Goal: Task Accomplishment & Management: Manage account settings

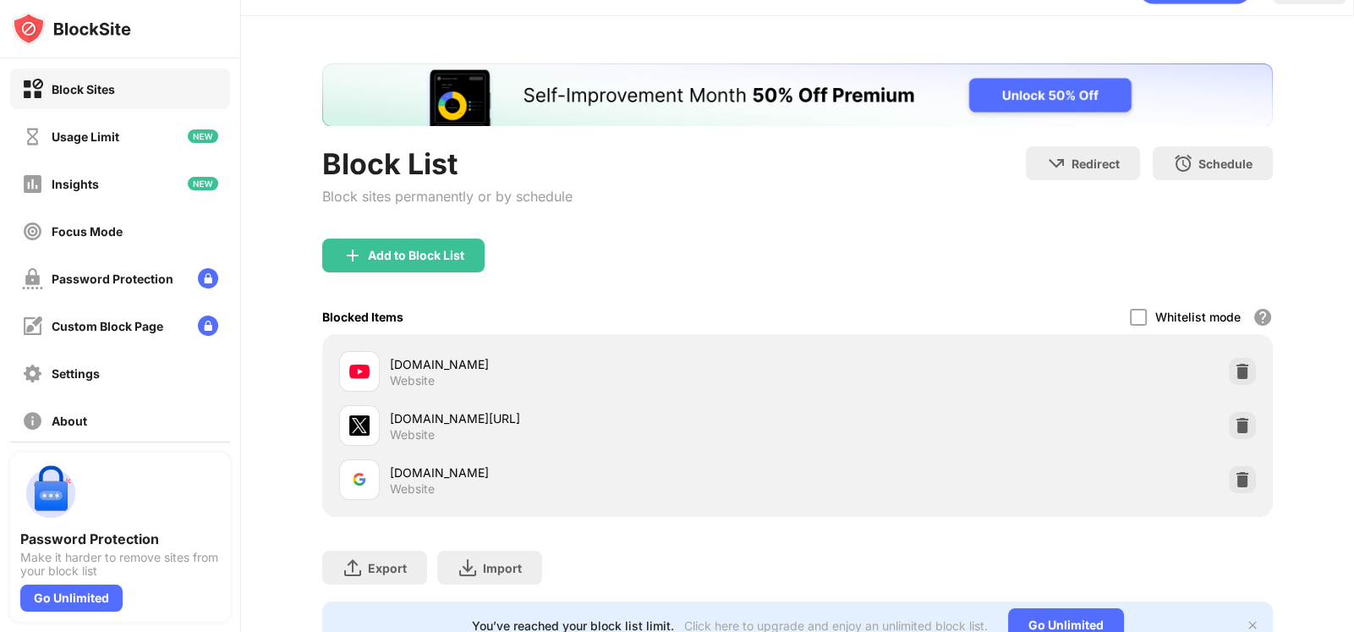
scroll to position [119, 0]
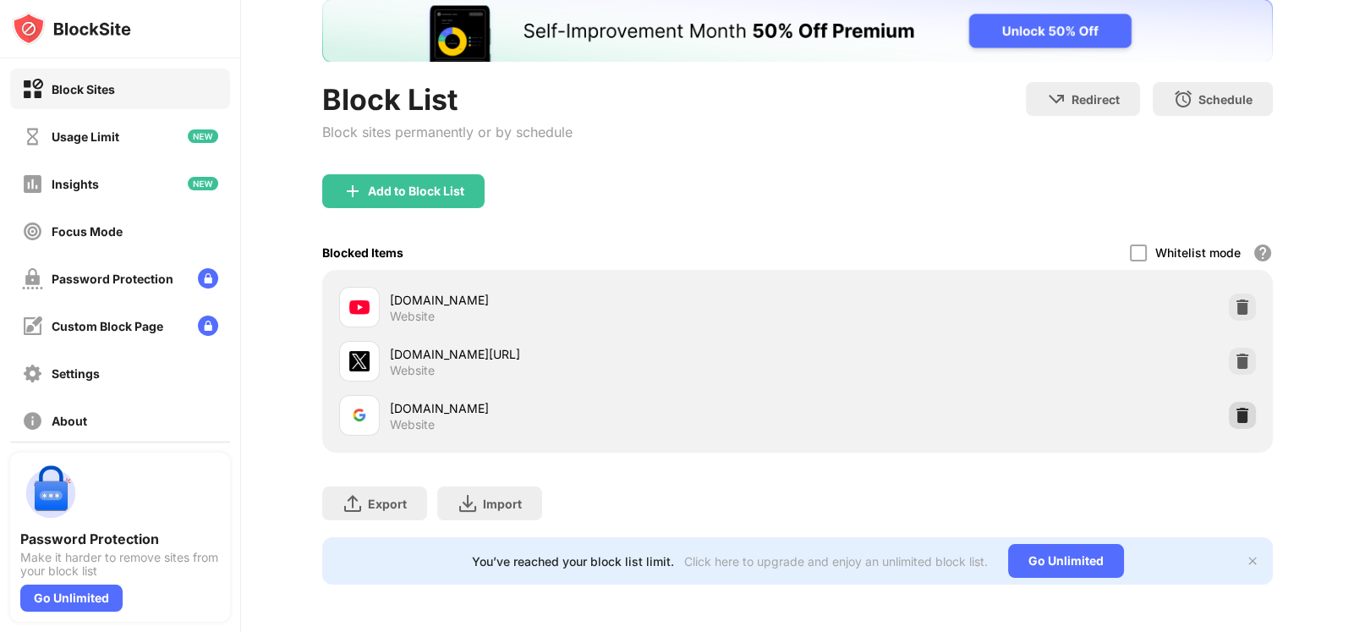
click at [1234, 407] on img at bounding box center [1242, 415] width 17 height 17
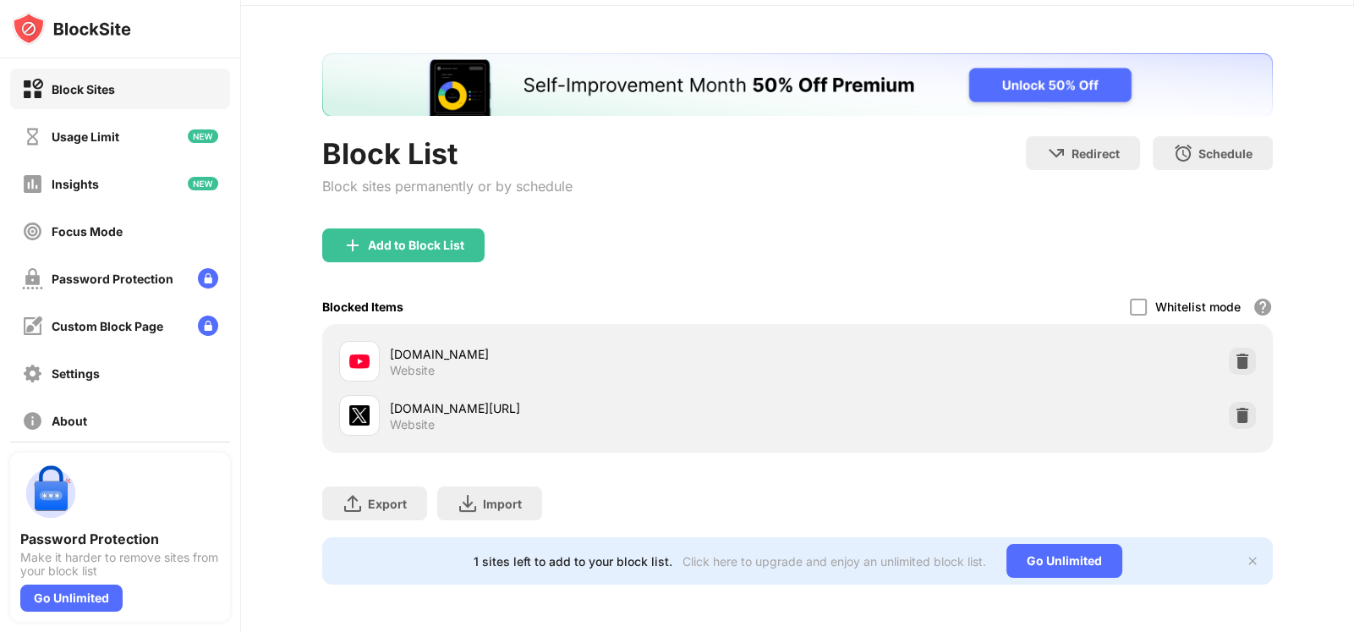
scroll to position [65, 0]
